Goal: Find specific page/section: Find specific page/section

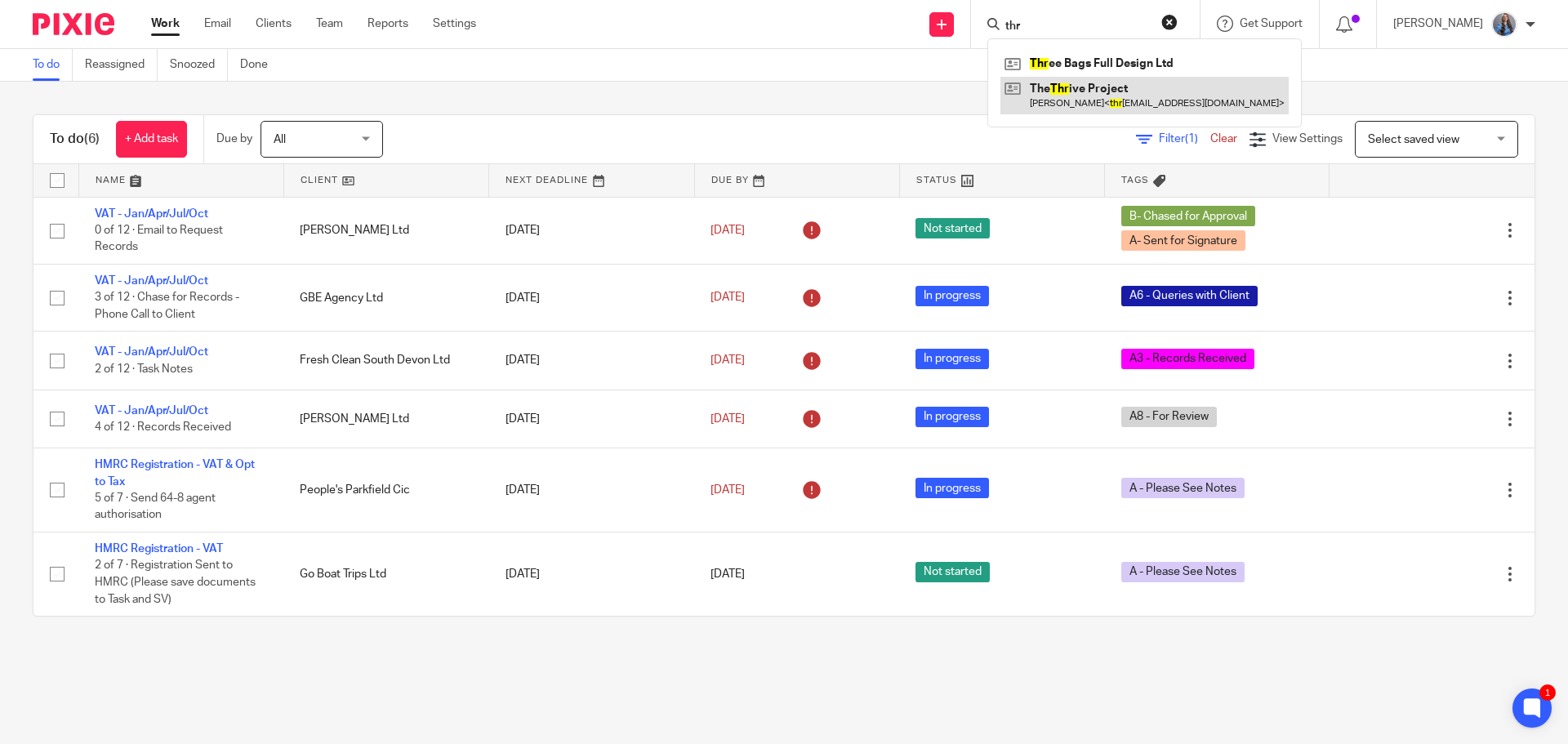
type input "thr"
click at [1077, 93] on link at bounding box center [1144, 95] width 289 height 38
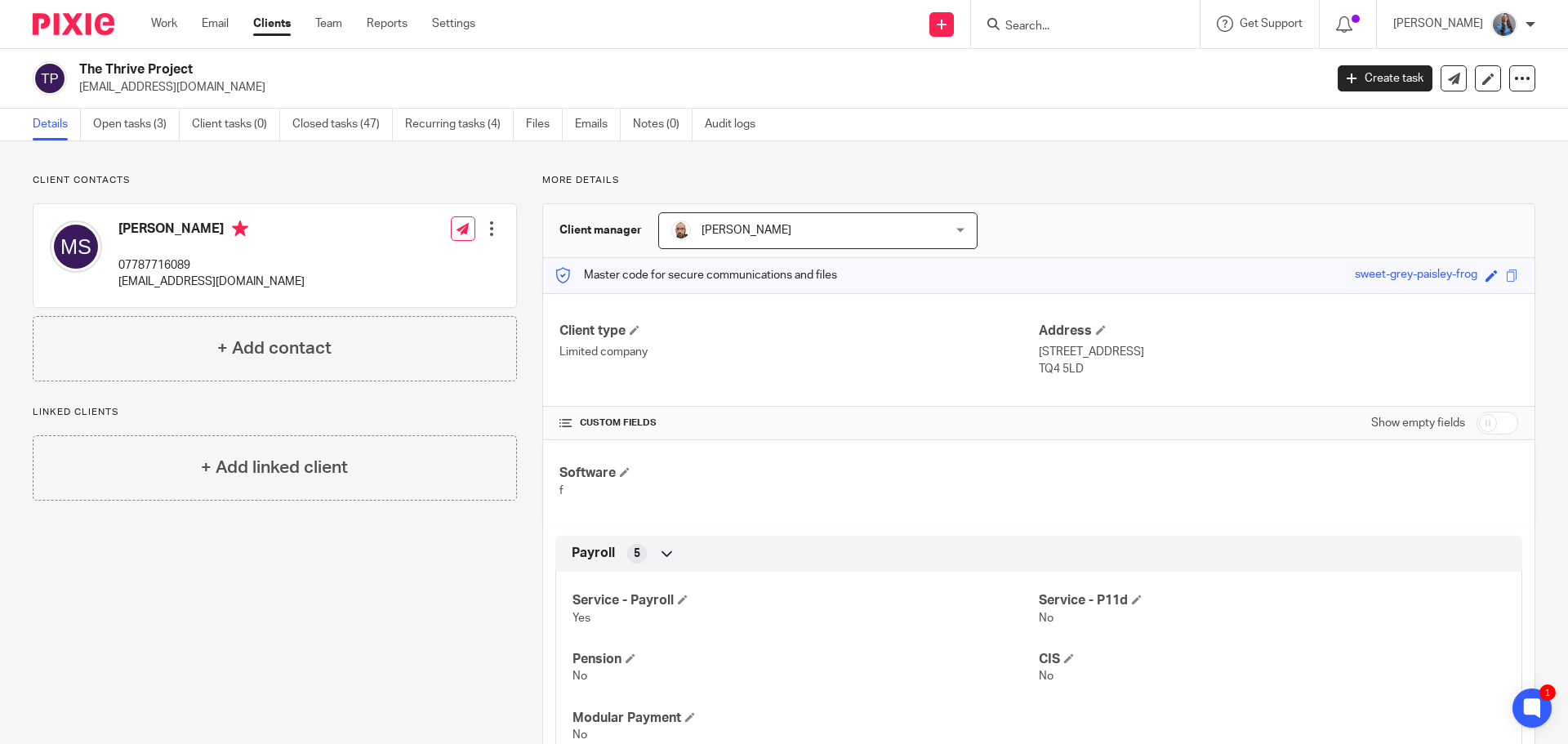
drag, startPoint x: 199, startPoint y: 72, endPoint x: 79, endPoint y: 71, distance: 120.0
click at [79, 71] on div "The Thrive Project [EMAIL_ADDRESS][DOMAIN_NAME]" at bounding box center [672, 78] width 1280 height 34
